Goal: Information Seeking & Learning: Learn about a topic

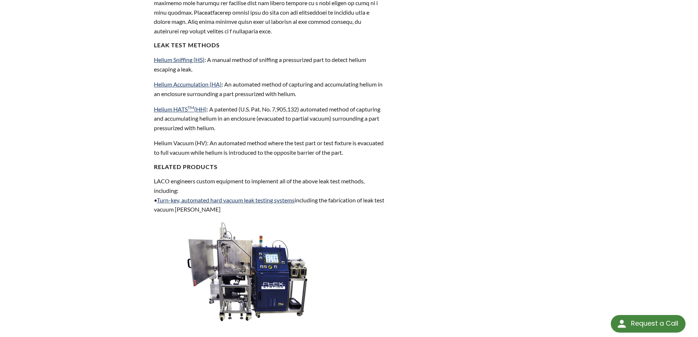
scroll to position [623, 0]
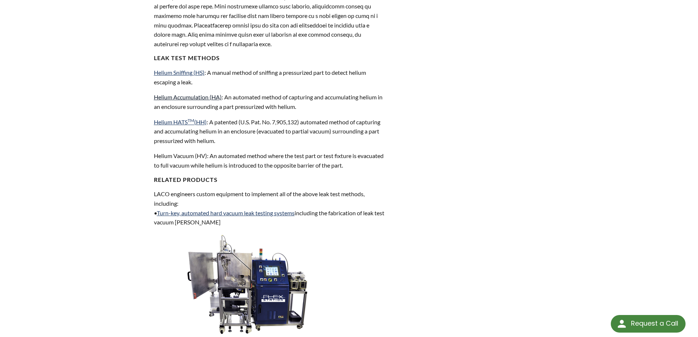
click at [176, 95] on link "Helium Accumulation (HA)" at bounding box center [188, 96] width 68 height 7
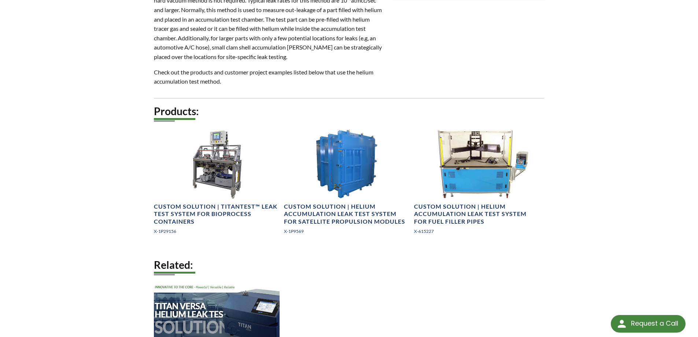
scroll to position [293, 0]
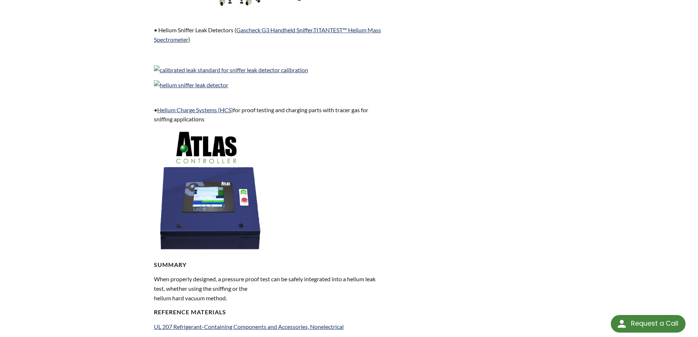
scroll to position [952, 0]
